Goal: Task Accomplishment & Management: Complete application form

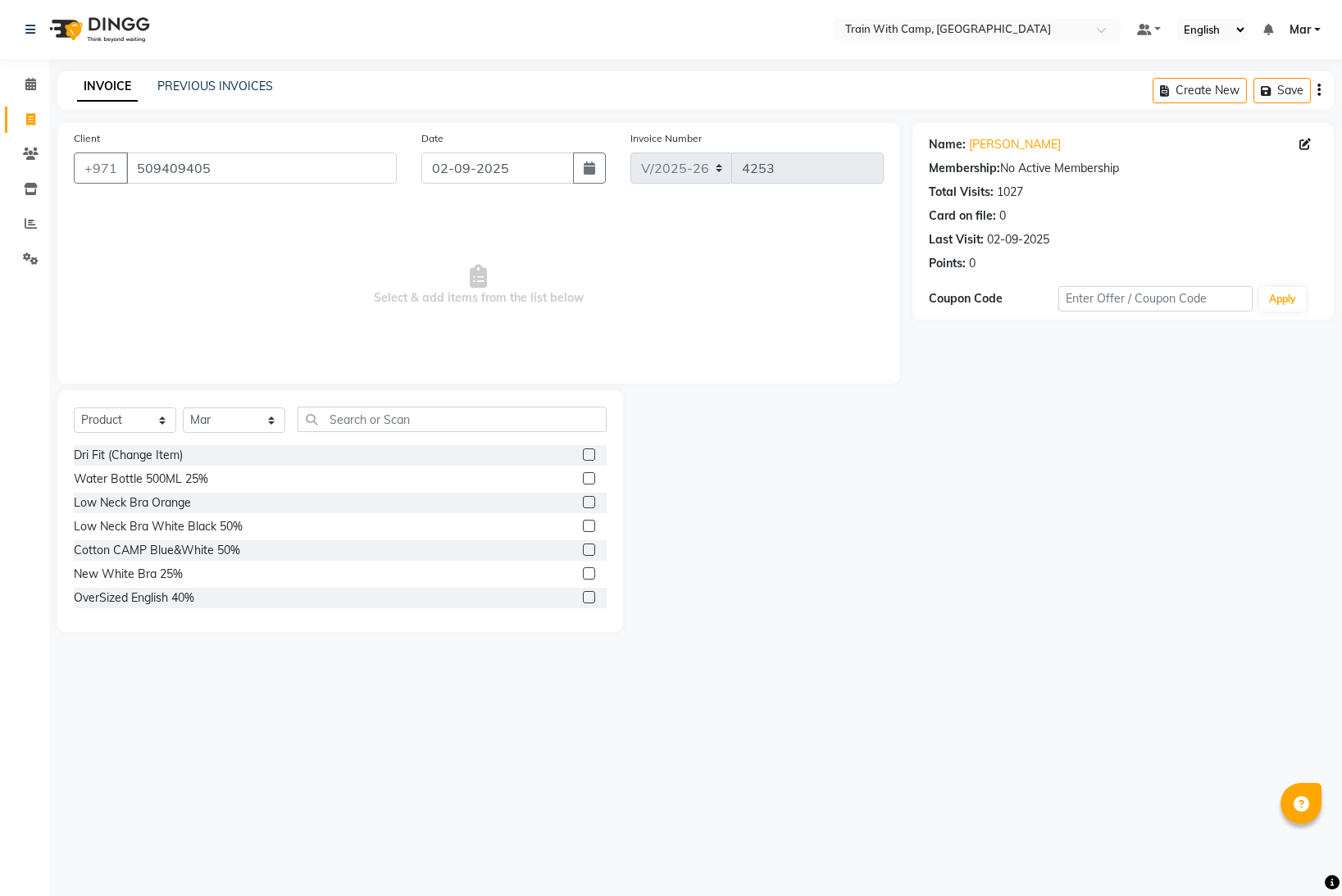
select select "910"
select select "product"
select select "14898"
click at [421, 428] on input "text" at bounding box center [452, 419] width 309 height 25
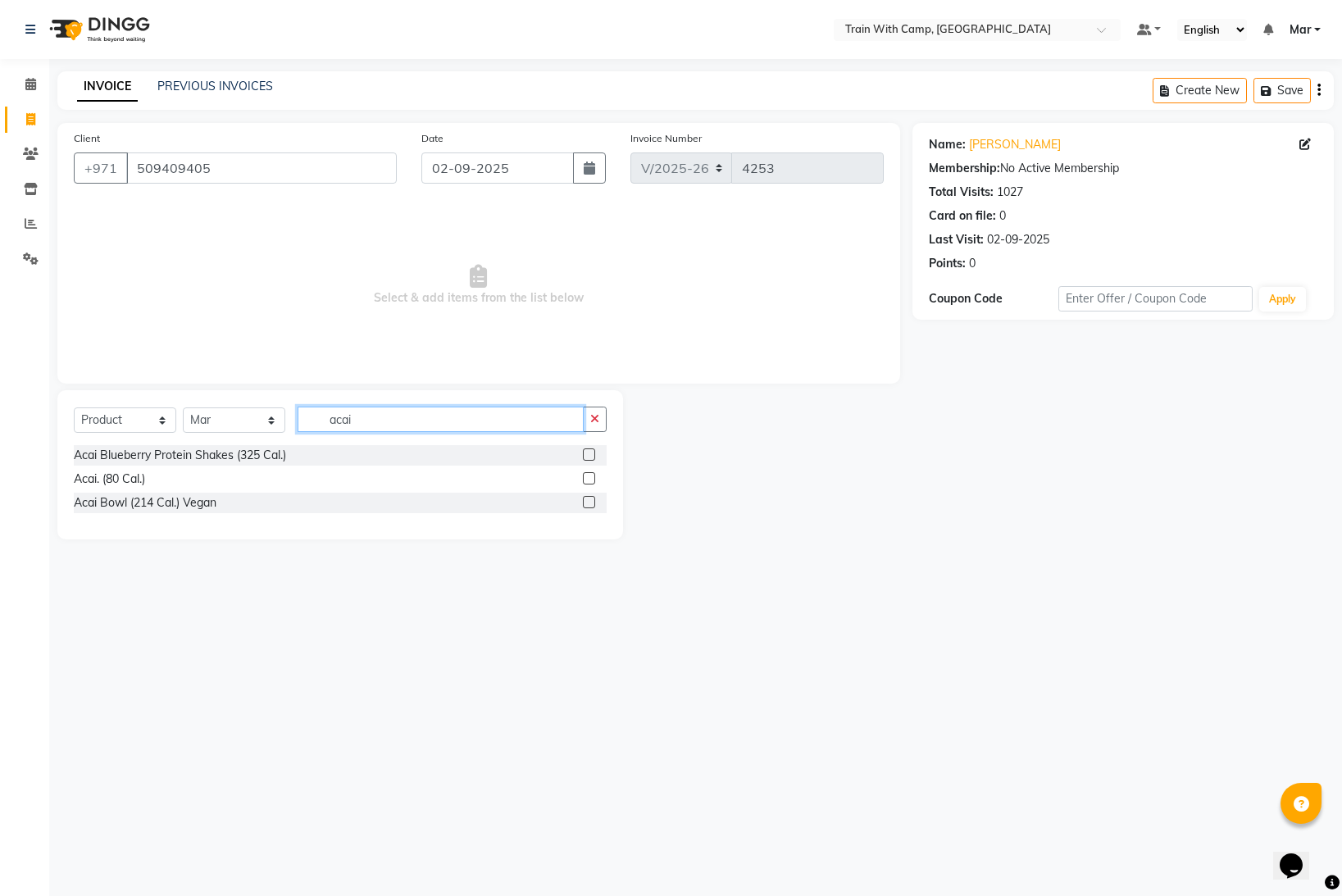
type input "acai"
click at [590, 456] on label at bounding box center [589, 454] width 12 height 12
click at [590, 456] on input "checkbox" at bounding box center [588, 455] width 11 height 10
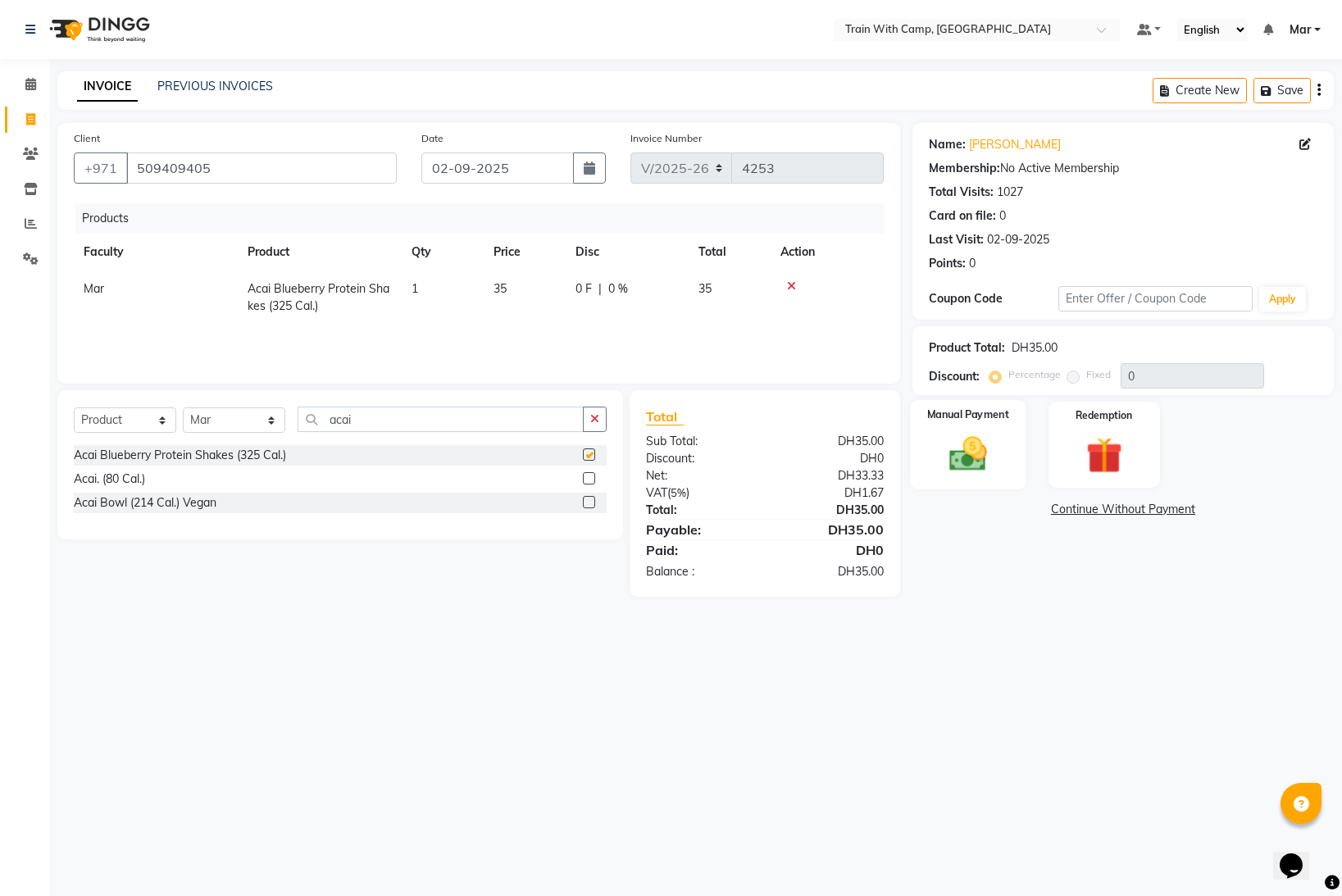
checkbox input "false"
click at [969, 460] on img at bounding box center [969, 454] width 61 height 44
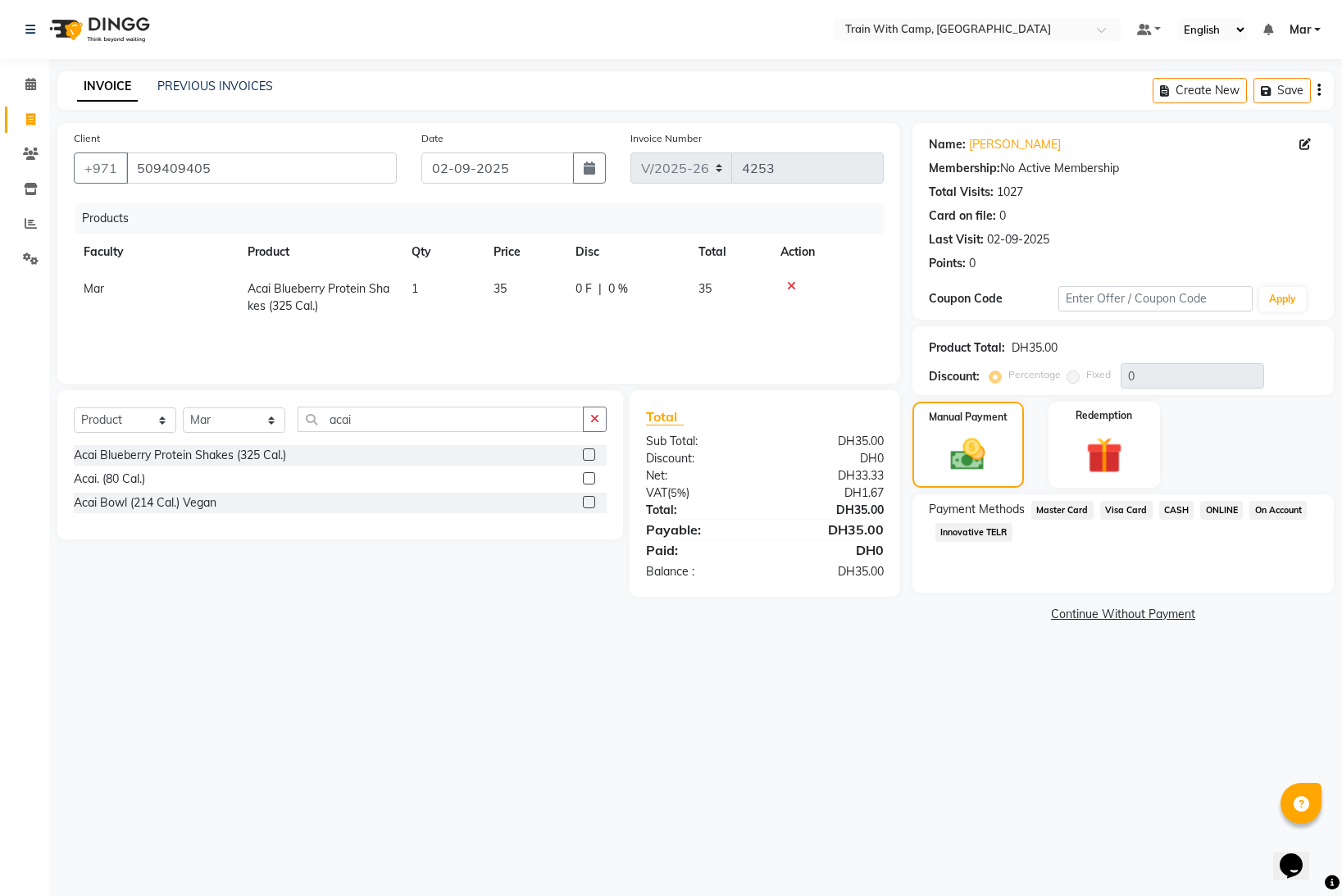
click at [1134, 514] on span "Visa Card" at bounding box center [1127, 510] width 53 height 19
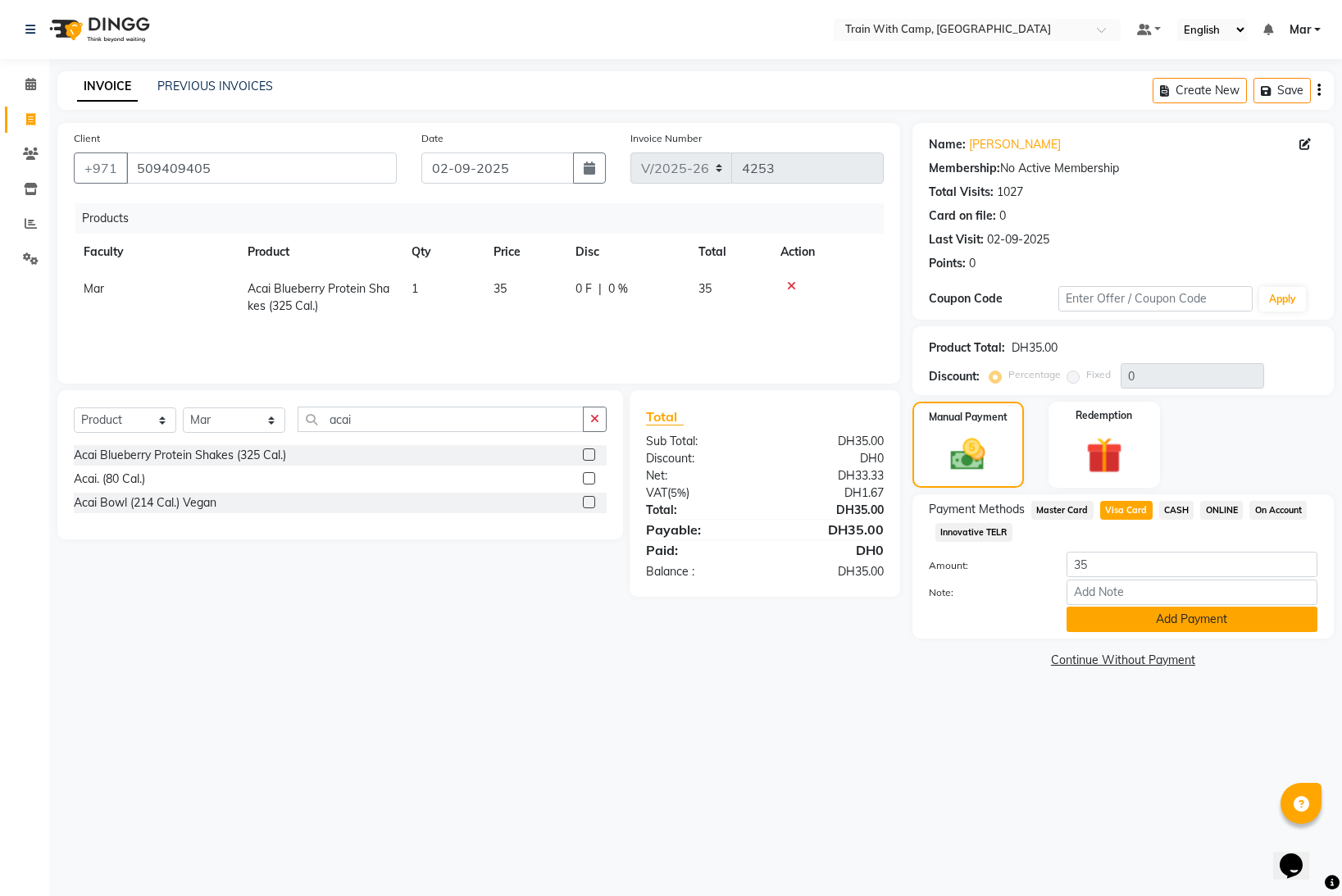
click at [1155, 618] on button "Add Payment" at bounding box center [1192, 619] width 251 height 25
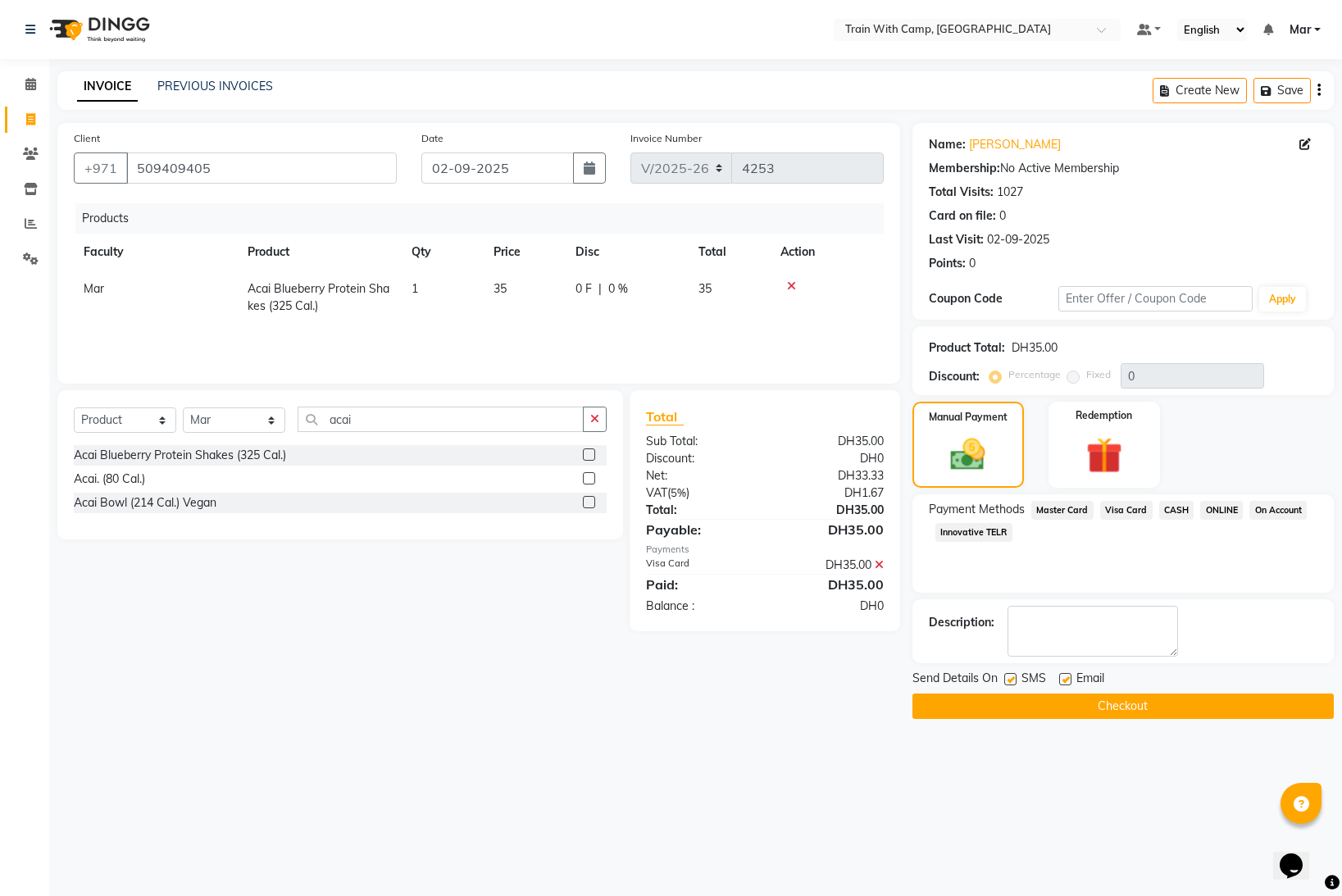
click at [1064, 674] on label at bounding box center [1065, 679] width 12 height 12
click at [1064, 675] on input "checkbox" at bounding box center [1064, 680] width 11 height 10
checkbox input "false"
click at [1014, 680] on label at bounding box center [1010, 679] width 12 height 12
click at [1014, 680] on input "checkbox" at bounding box center [1009, 680] width 11 height 10
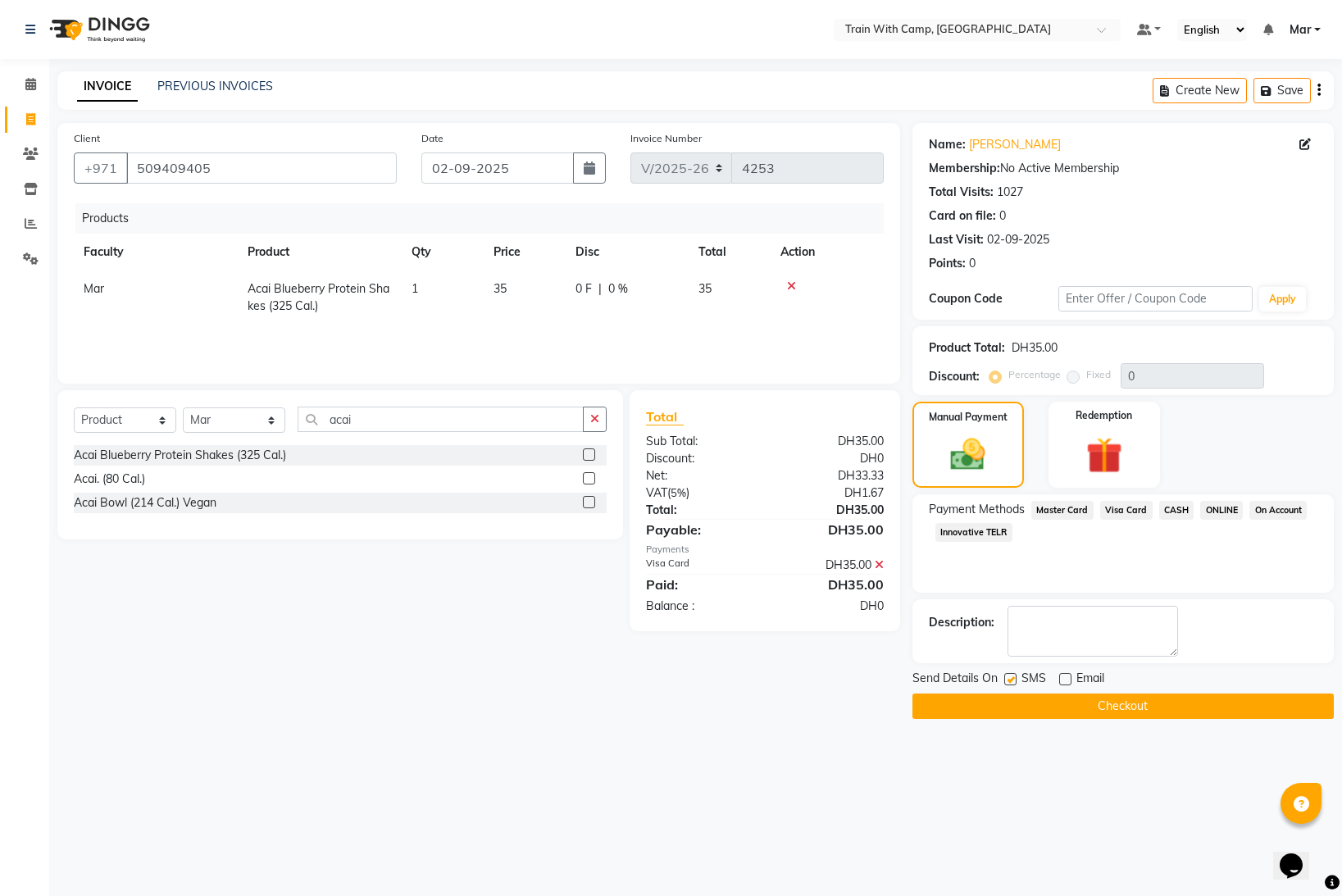
checkbox input "false"
click at [1040, 710] on button "Checkout" at bounding box center [1123, 705] width 421 height 25
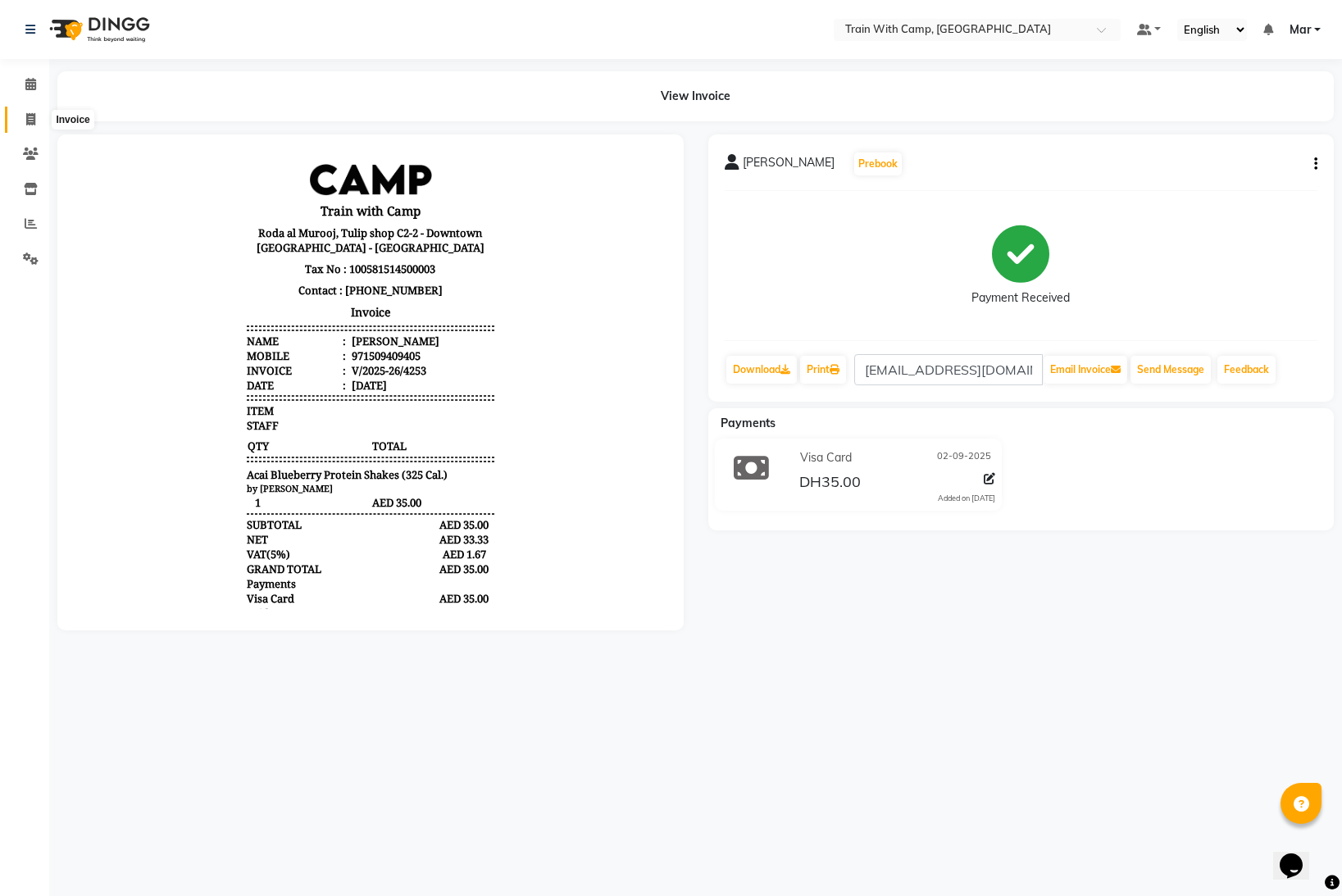
click at [31, 120] on icon at bounding box center [31, 119] width 9 height 12
select select "service"
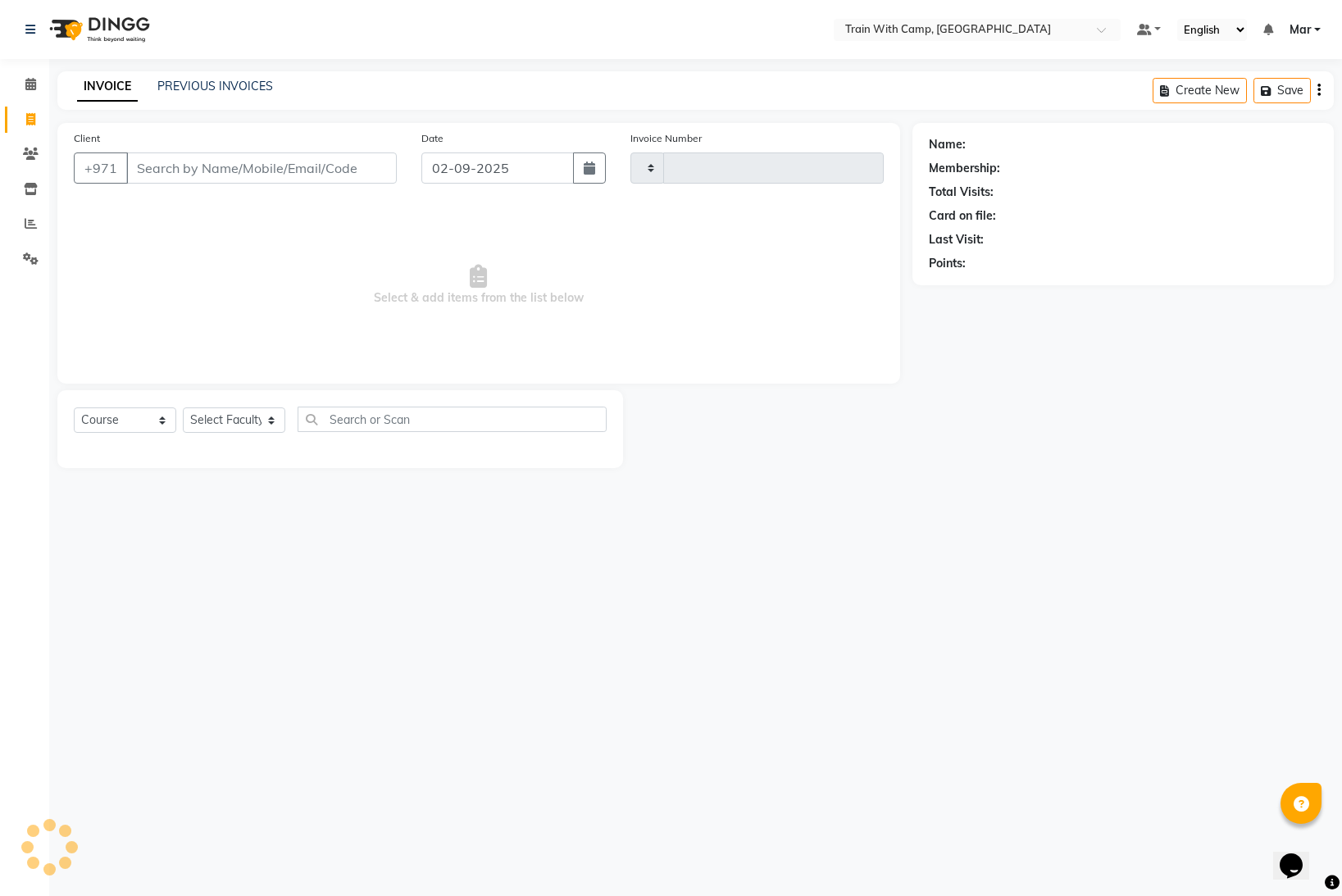
type input "4254"
select select "910"
select select "14898"
click at [237, 170] on input "Client" at bounding box center [261, 168] width 271 height 32
paste input "553007005"
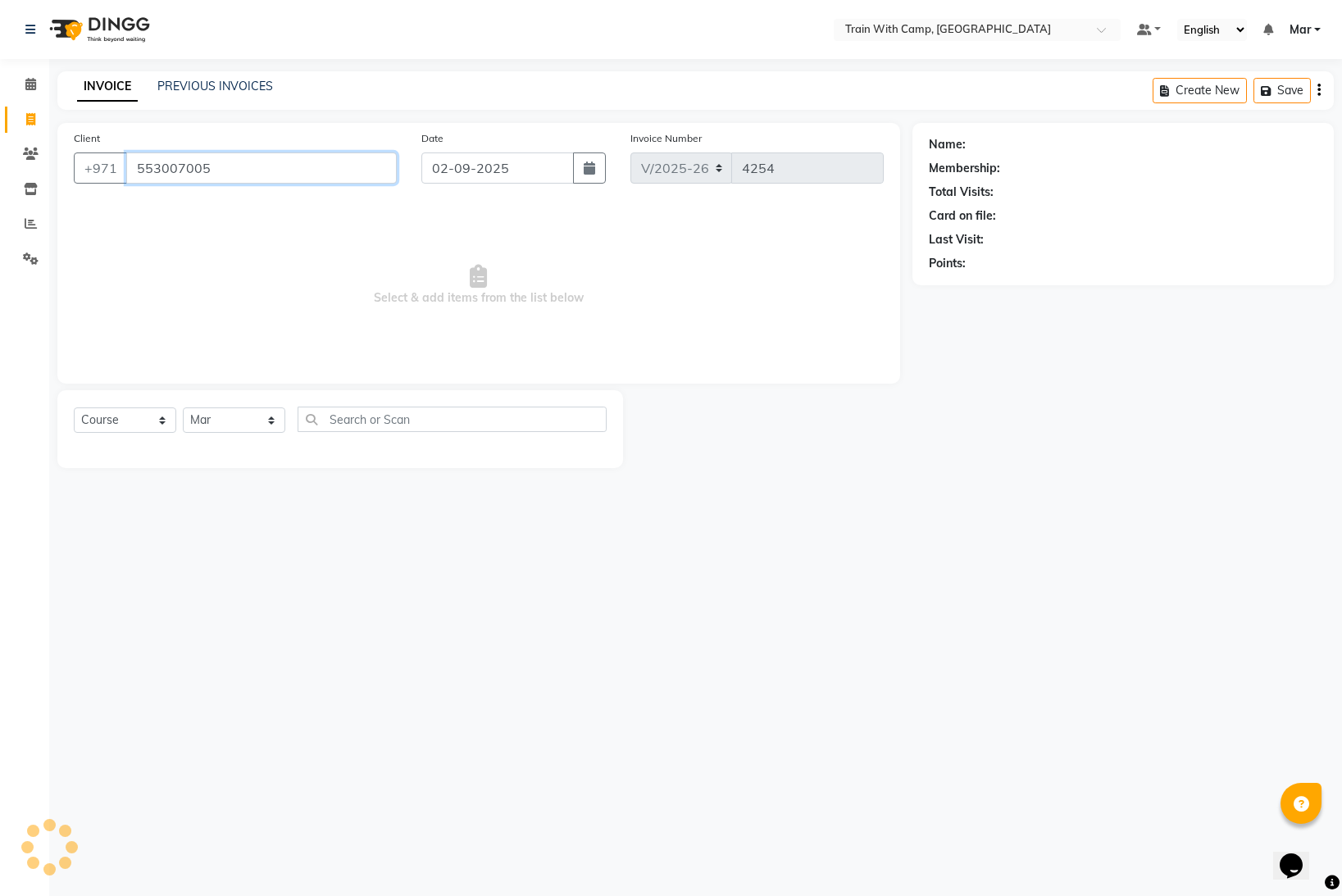
type input "553007005"
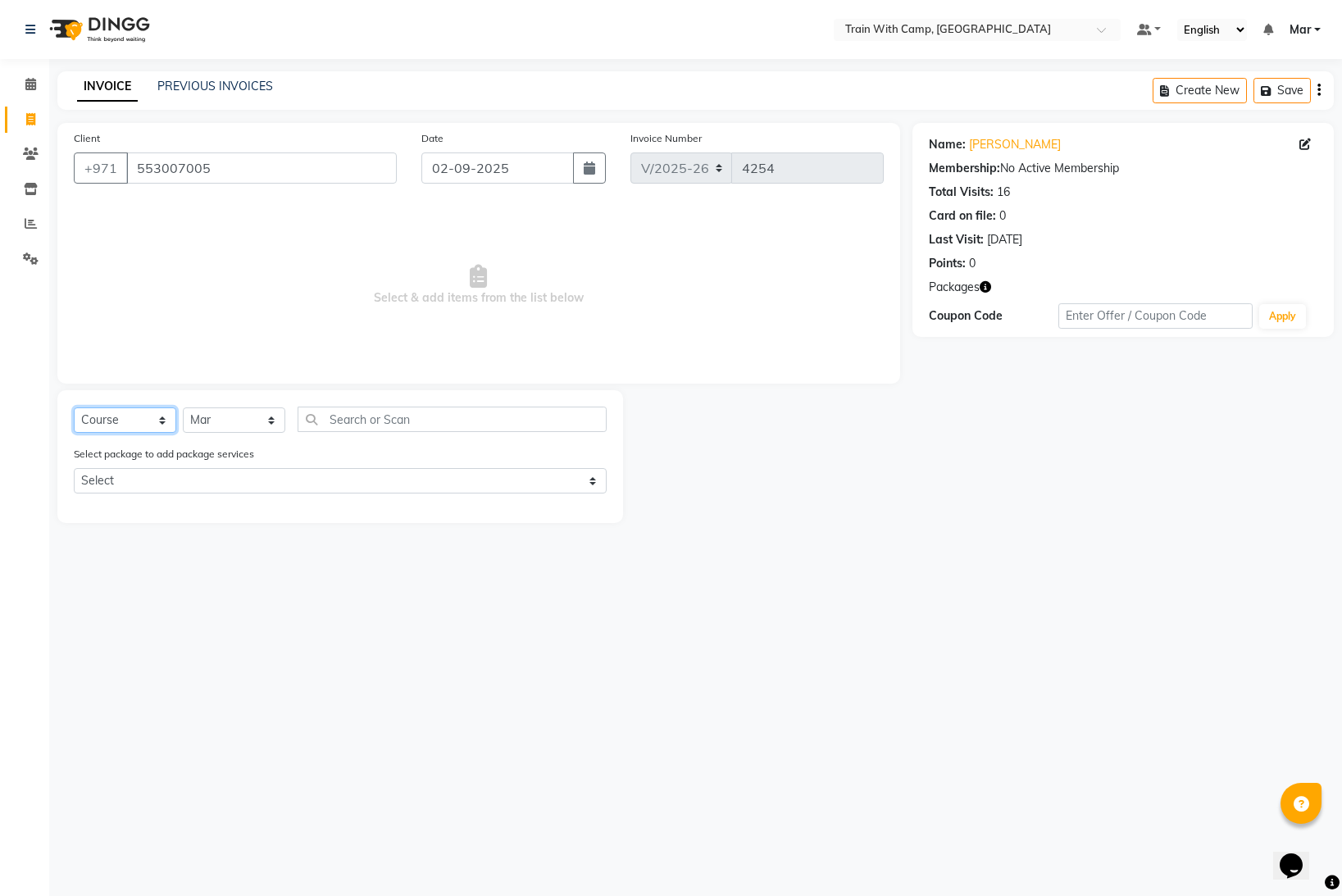
click at [169, 416] on select "Select Course Product Membership Package Voucher Prepaid Gift Card" at bounding box center [124, 420] width 102 height 25
select select "package"
click at [74, 408] on select "Select Course Product Membership Package Voucher Prepaid Gift Card" at bounding box center [124, 420] width 102 height 25
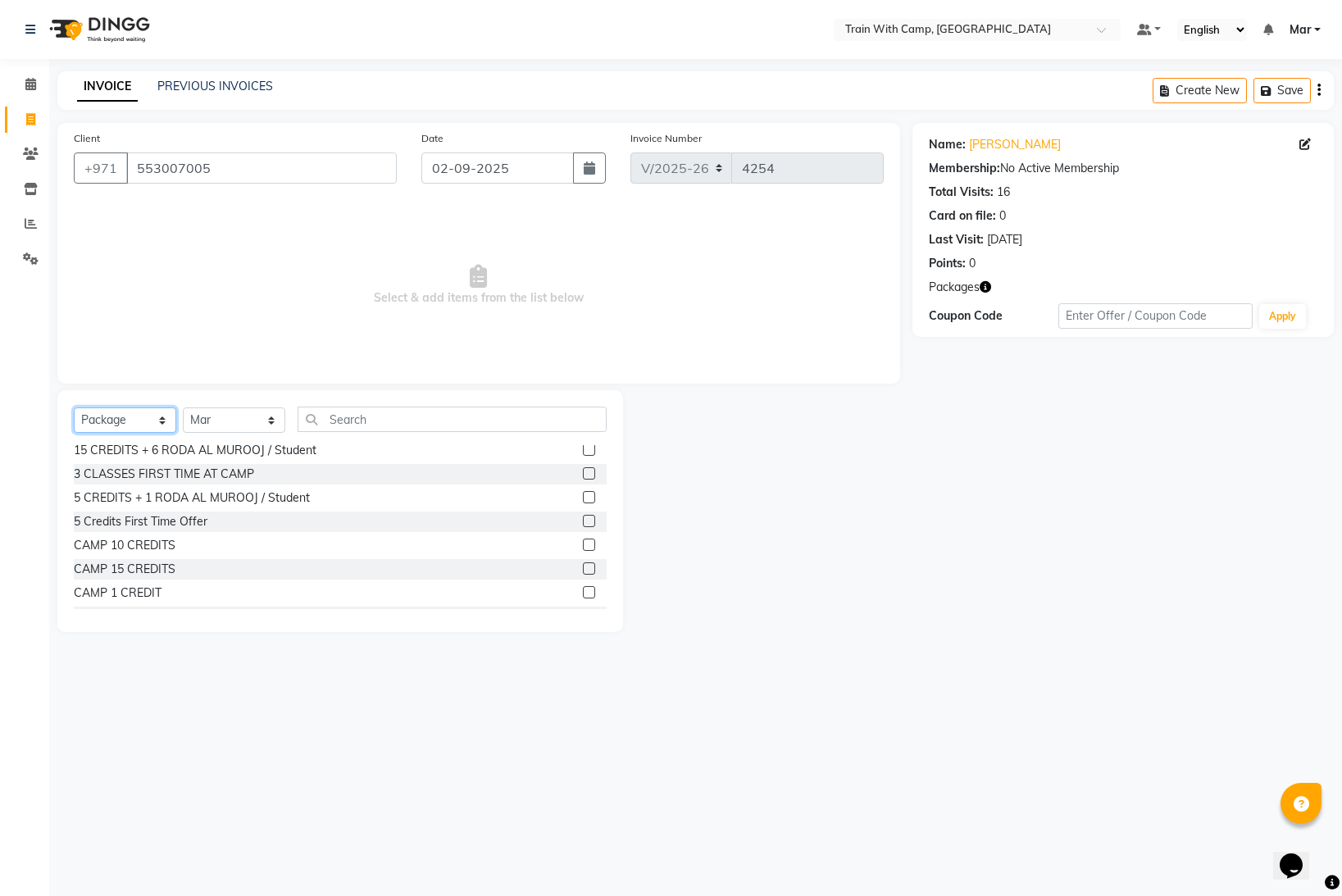
scroll to position [35, 0]
click at [592, 491] on label at bounding box center [589, 491] width 12 height 12
click at [592, 491] on input "checkbox" at bounding box center [588, 491] width 11 height 10
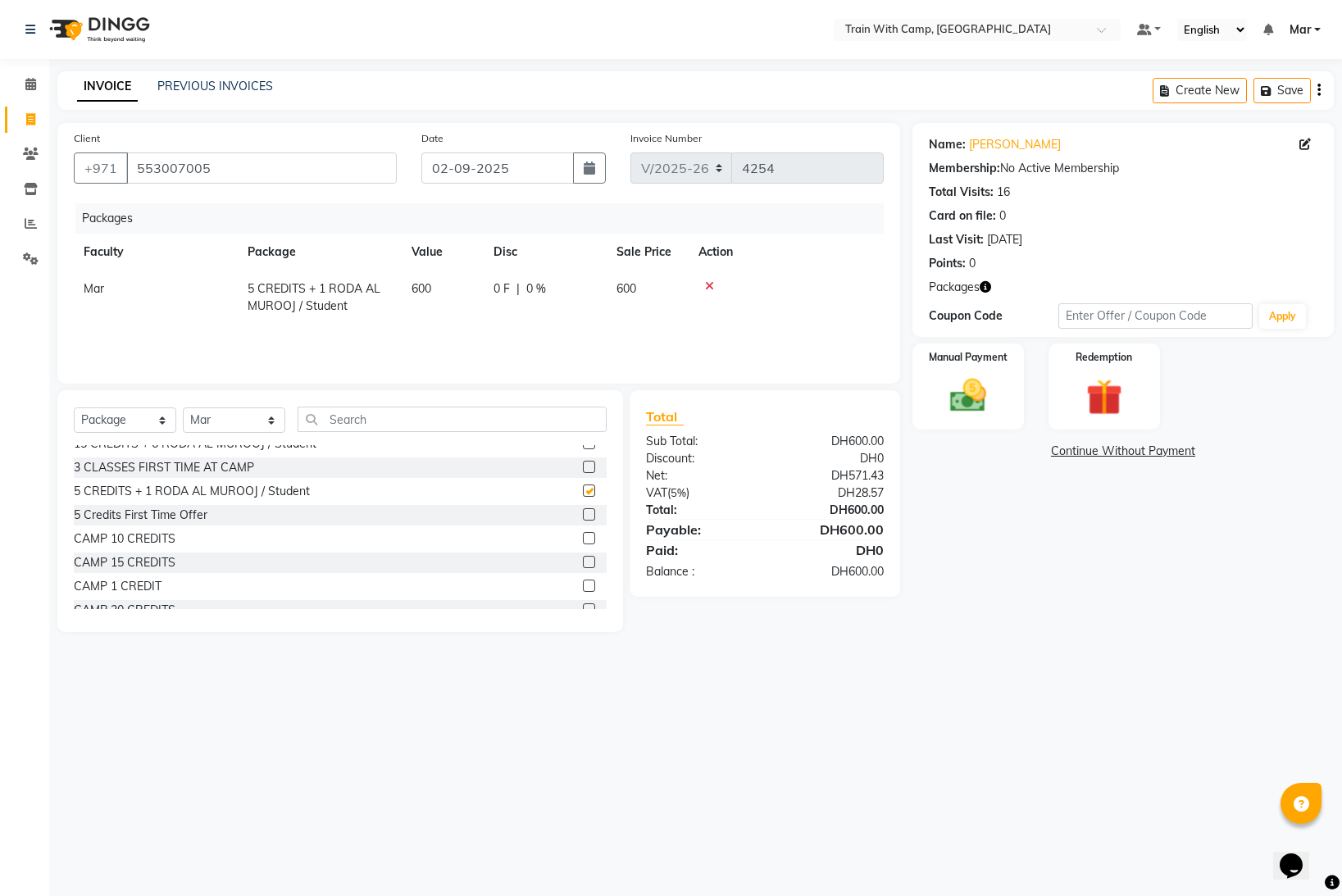
checkbox input "false"
click at [966, 388] on img at bounding box center [969, 396] width 61 height 44
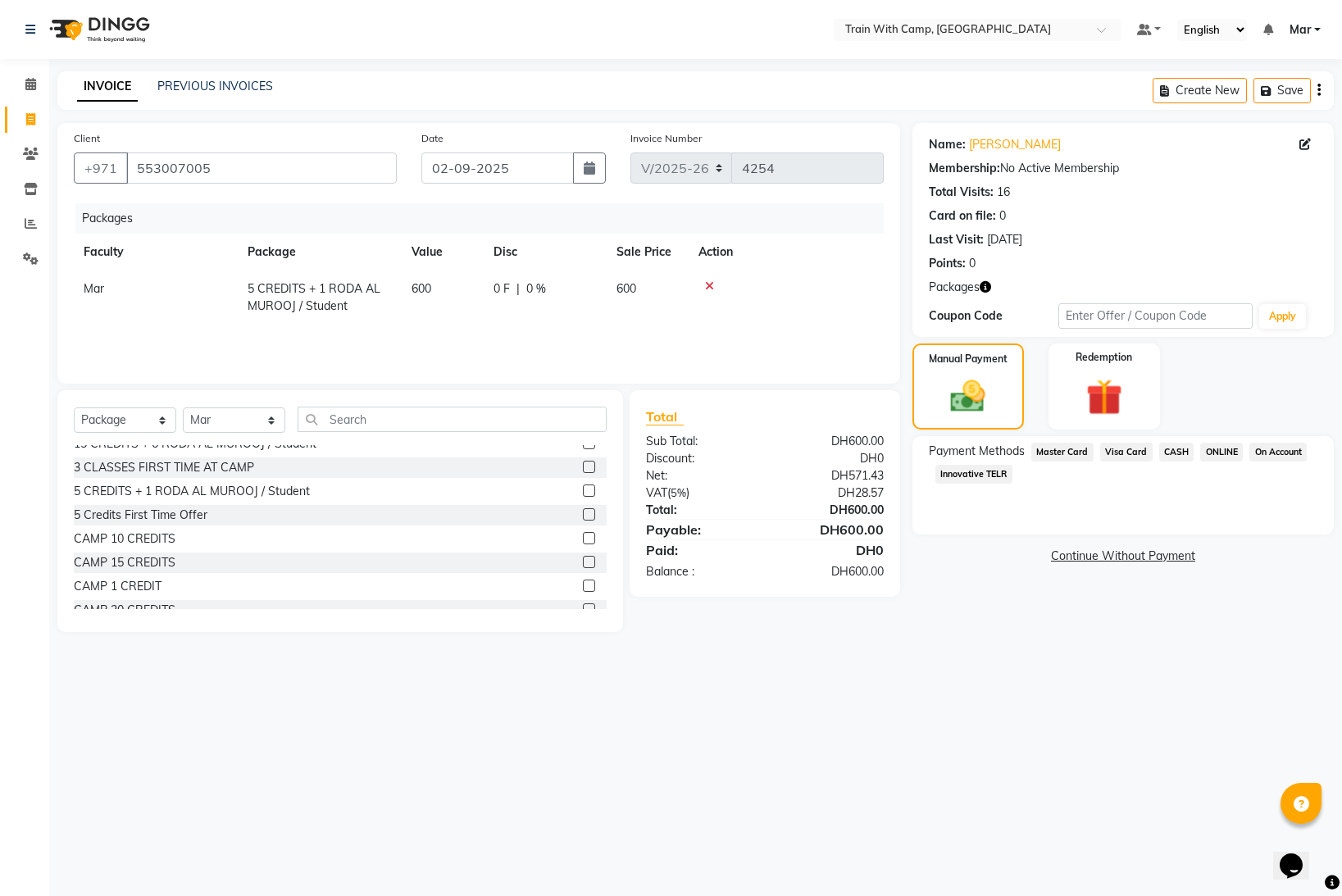
click at [1118, 450] on span "Visa Card" at bounding box center [1127, 452] width 53 height 19
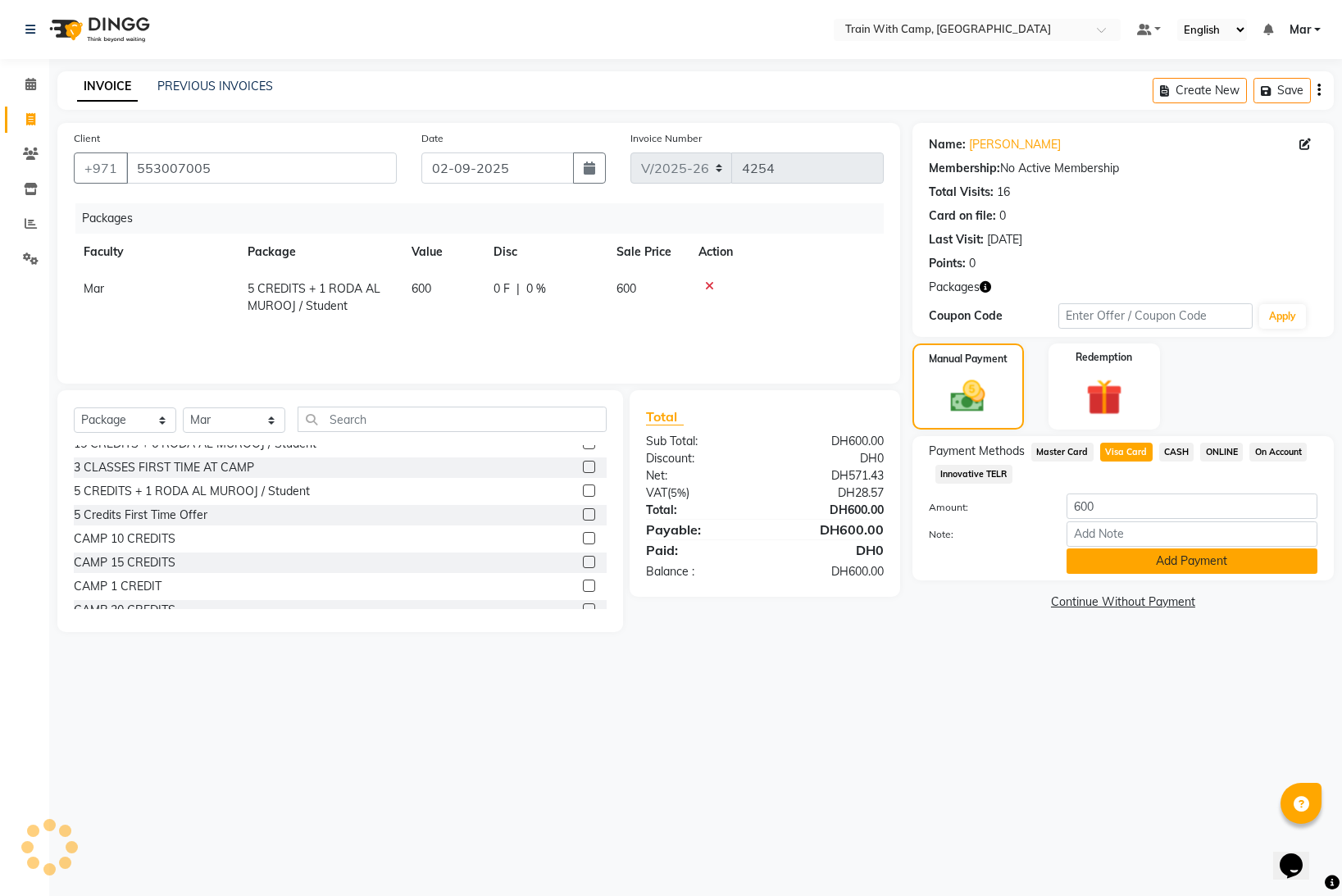
click at [1119, 562] on button "Add Payment" at bounding box center [1192, 561] width 251 height 25
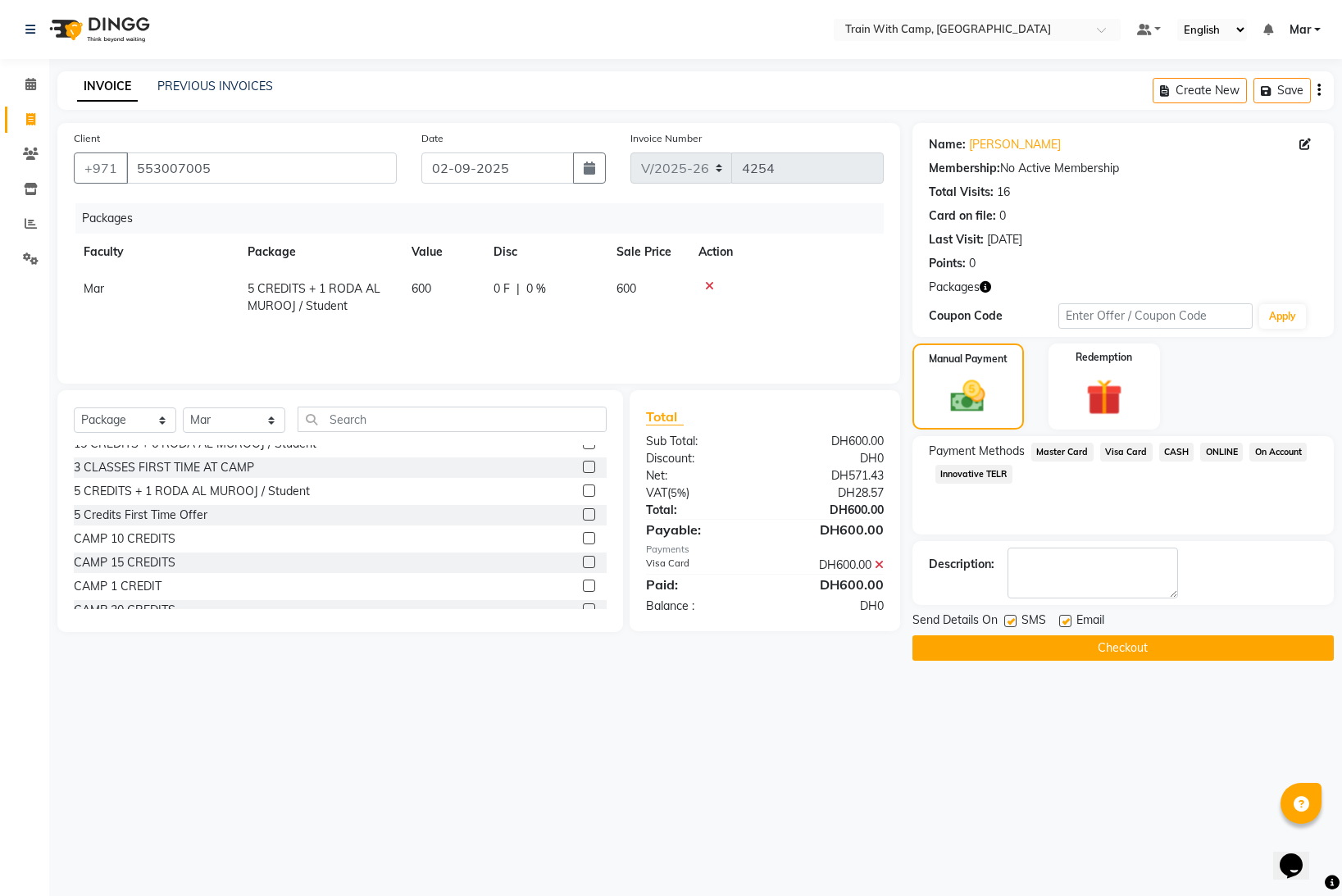
drag, startPoint x: 1065, startPoint y: 618, endPoint x: 1022, endPoint y: 622, distance: 43.2
click at [1064, 619] on label at bounding box center [1065, 621] width 12 height 12
click at [1064, 619] on input "checkbox" at bounding box center [1064, 621] width 11 height 10
checkbox input "false"
click at [1013, 622] on label at bounding box center [1010, 621] width 12 height 12
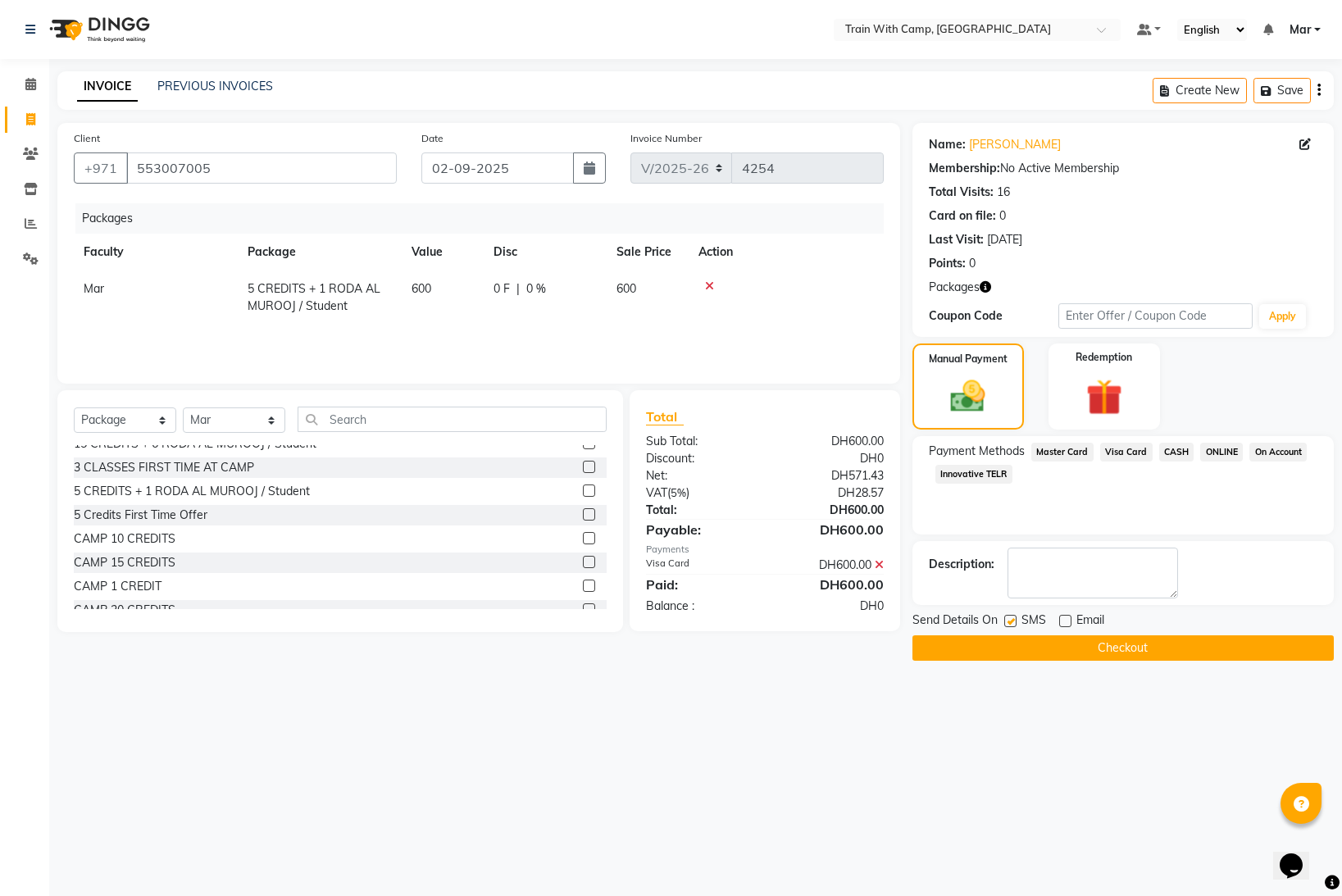
click at [1013, 622] on input "checkbox" at bounding box center [1009, 621] width 11 height 10
checkbox input "false"
click at [1023, 648] on button "Checkout" at bounding box center [1123, 648] width 421 height 25
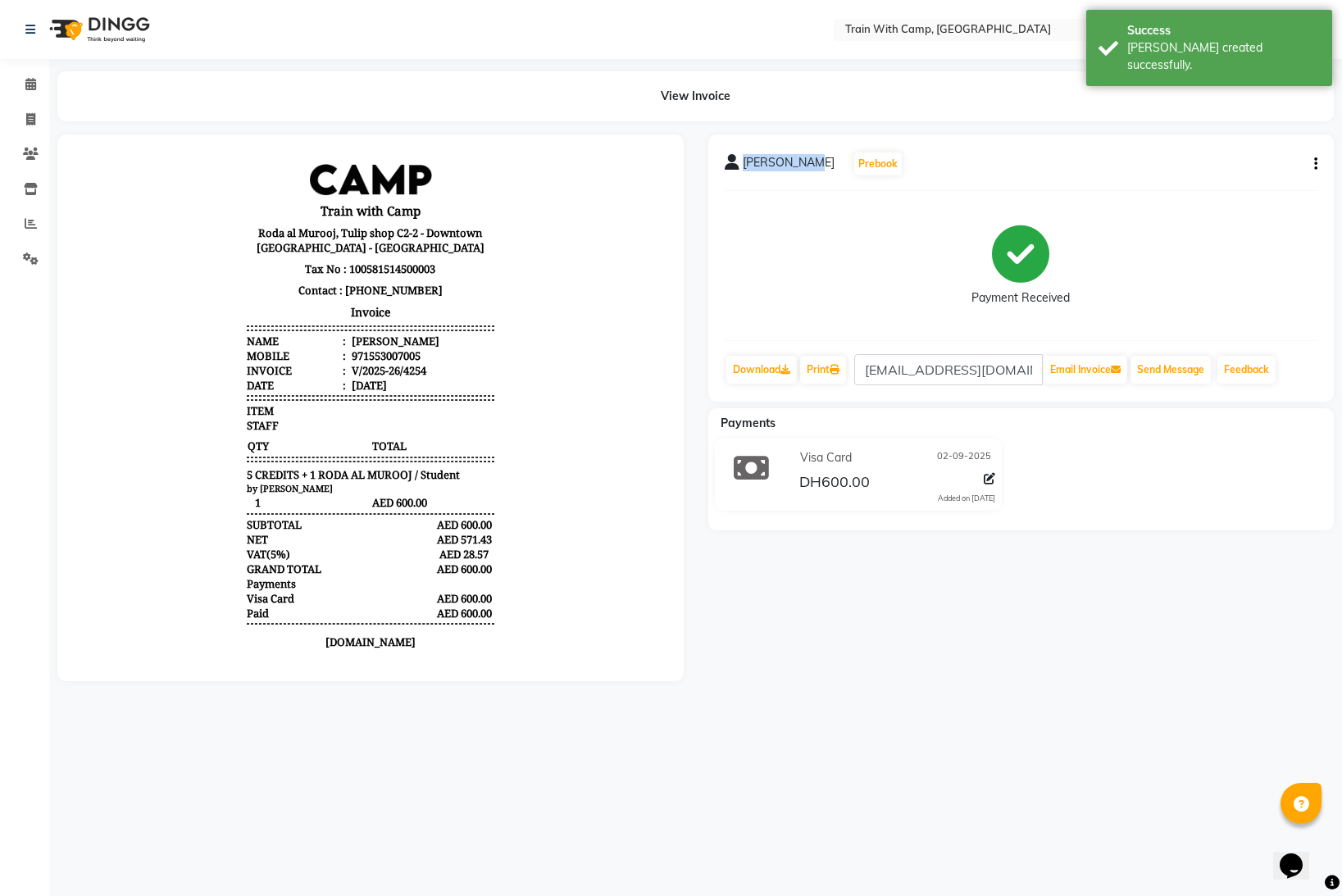
drag, startPoint x: 743, startPoint y: 160, endPoint x: 813, endPoint y: 160, distance: 70.0
click at [813, 161] on div "[PERSON_NAME] Prebook" at bounding box center [814, 164] width 179 height 26
copy span "[PERSON_NAME]"
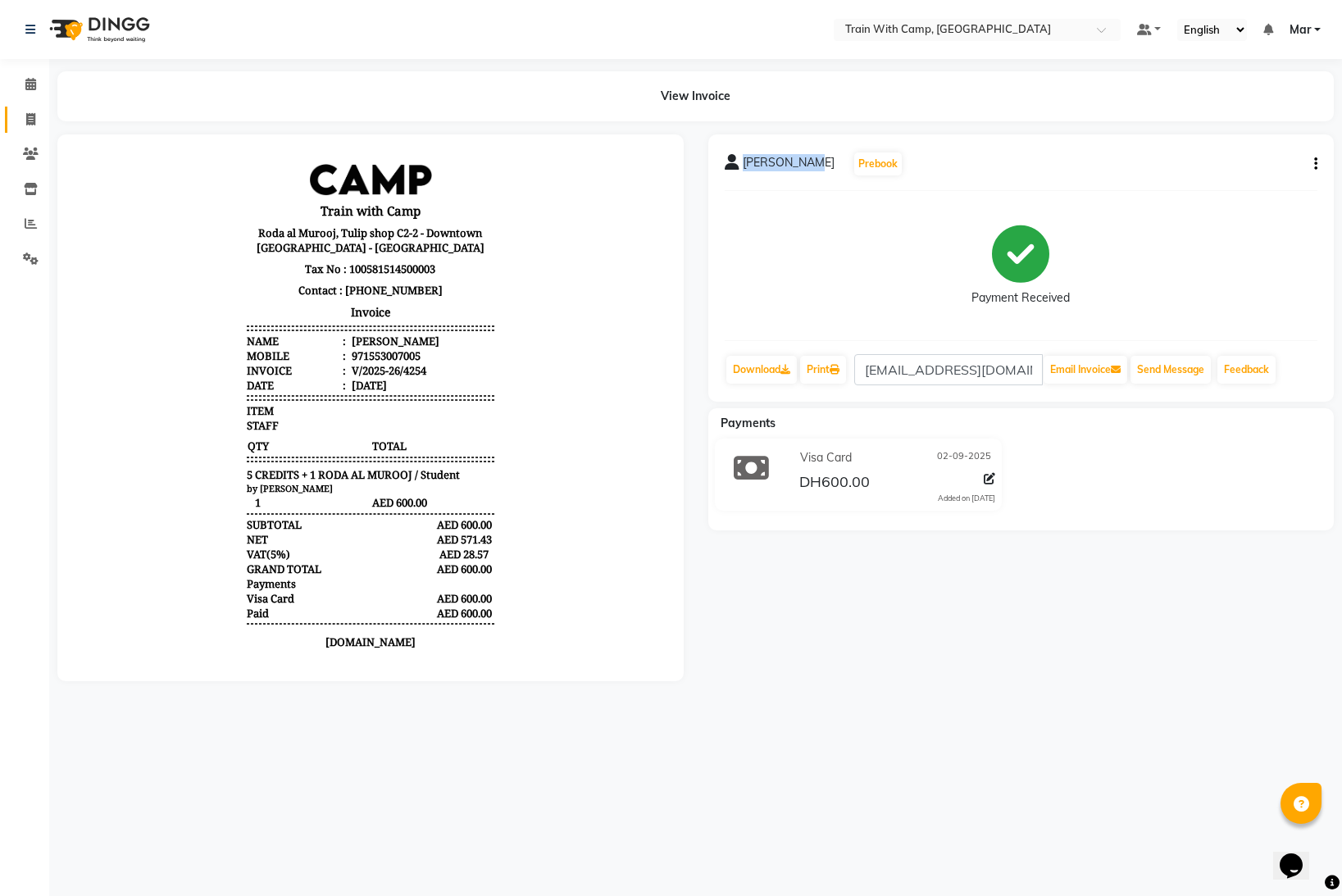
click at [32, 119] on icon at bounding box center [31, 119] width 9 height 12
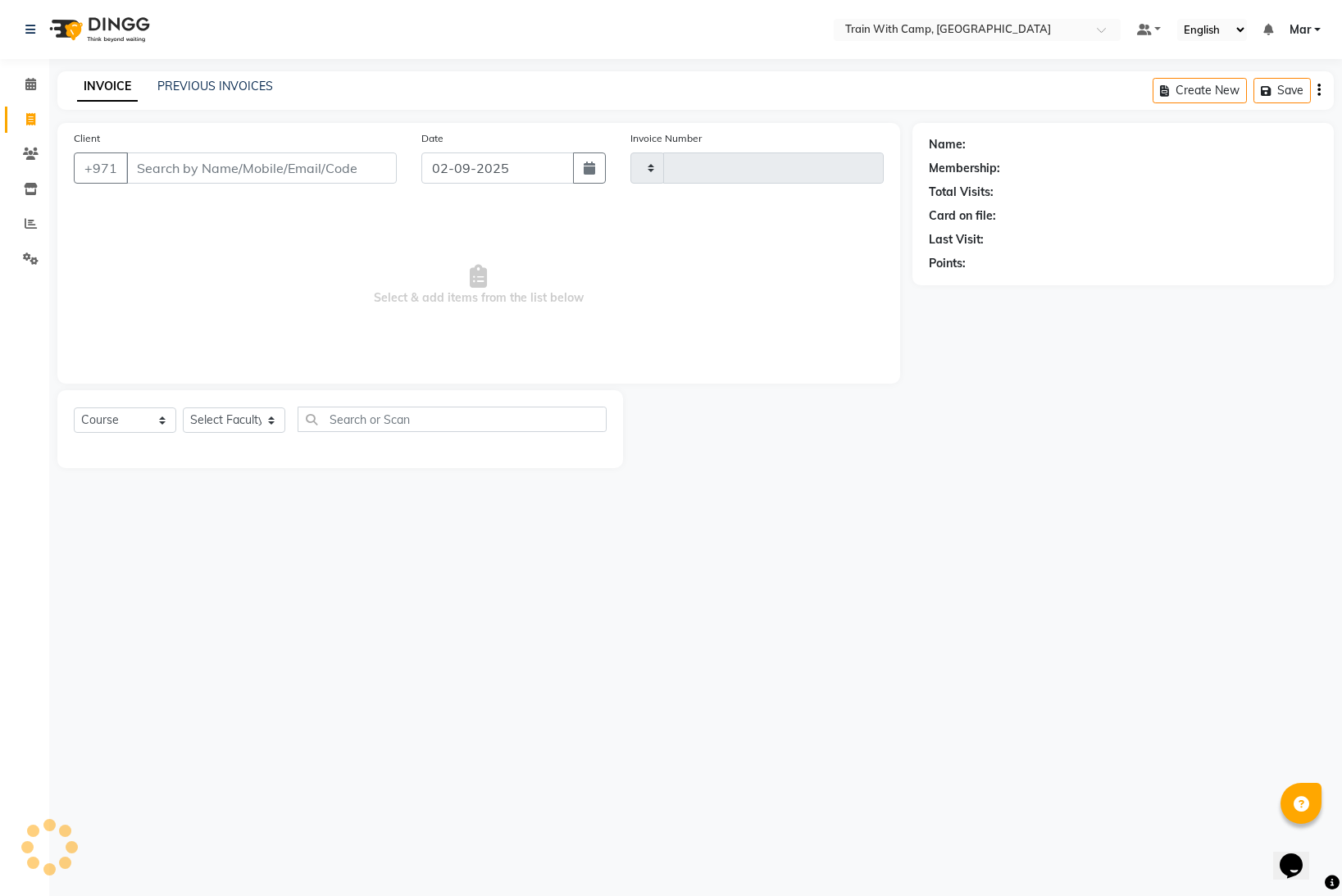
click at [32, 119] on icon at bounding box center [31, 119] width 9 height 12
select select "910"
select select "service"
select select "14898"
